Goal: Find contact information: Find contact information

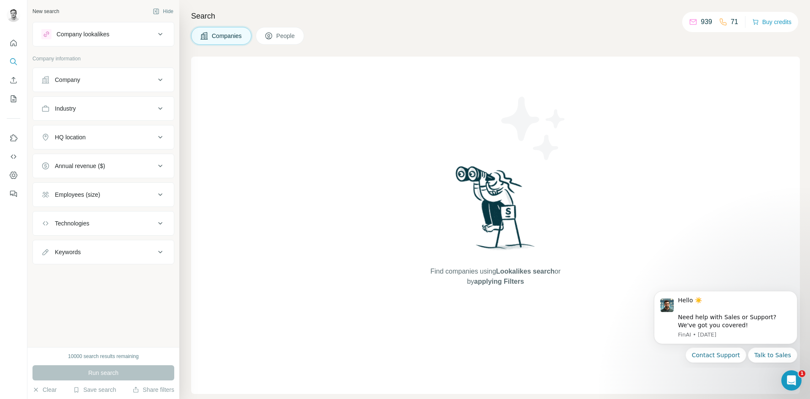
click at [123, 76] on div "Company" at bounding box center [98, 80] width 114 height 8
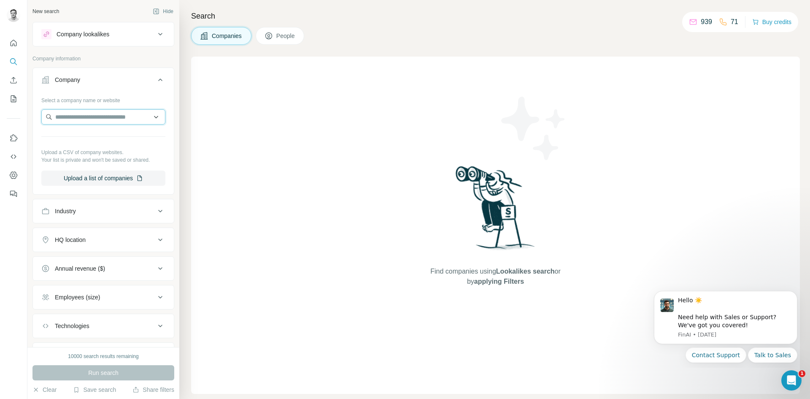
click at [116, 118] on input "text" at bounding box center [103, 116] width 124 height 15
type input "*"
click at [95, 111] on input "text" at bounding box center [103, 116] width 124 height 15
paste input "**********"
type input "**********"
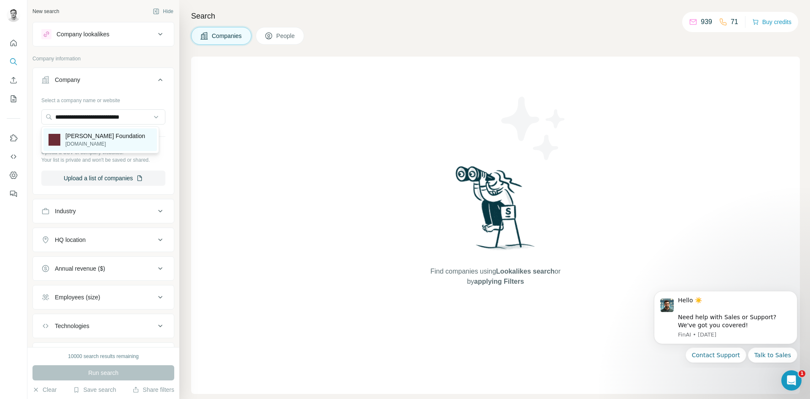
click at [113, 138] on p "[PERSON_NAME] Foundation" at bounding box center [105, 136] width 80 height 8
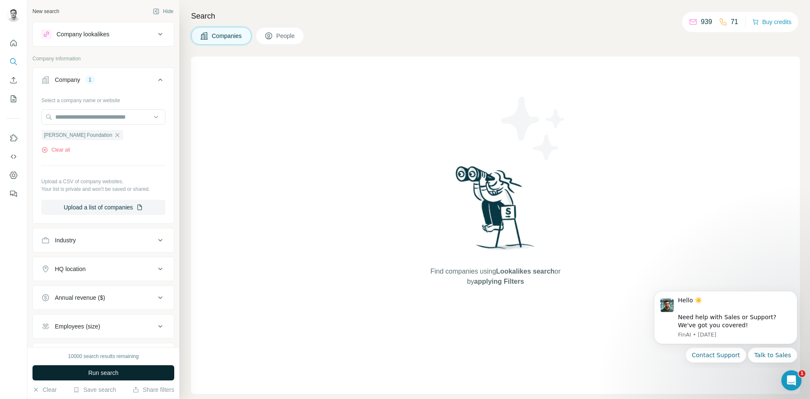
click at [111, 374] on span "Run search" at bounding box center [103, 372] width 30 height 8
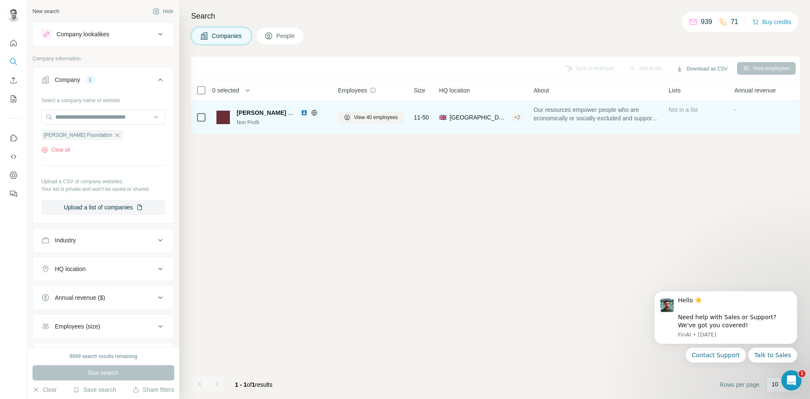
click at [273, 114] on span "[PERSON_NAME] Foundation" at bounding box center [279, 112] width 84 height 7
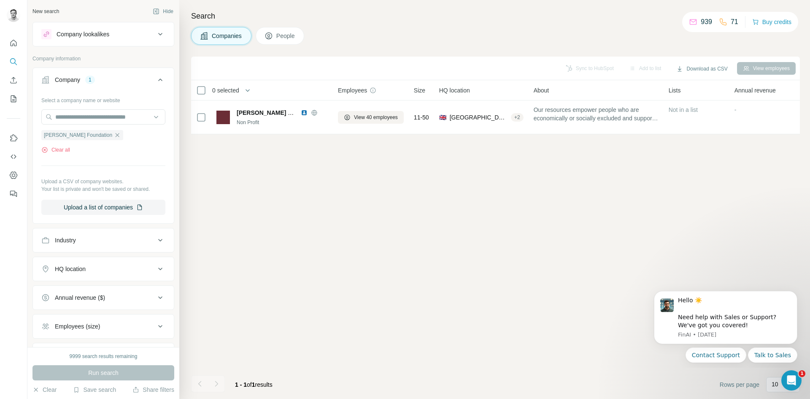
click at [289, 38] on span "People" at bounding box center [285, 36] width 19 height 8
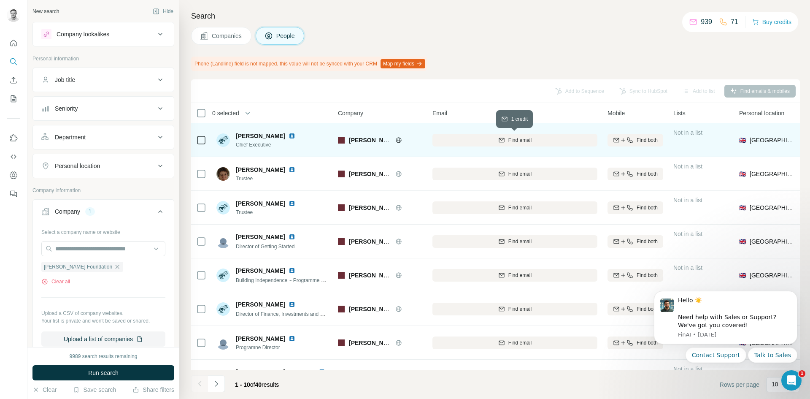
click at [514, 139] on span "Find email" at bounding box center [519, 140] width 23 height 8
